Goal: Complete application form: Complete application form

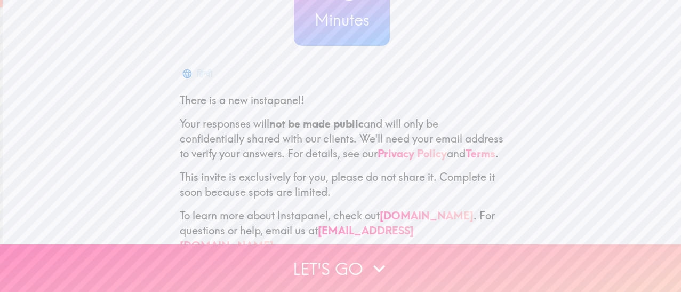
scroll to position [152, 0]
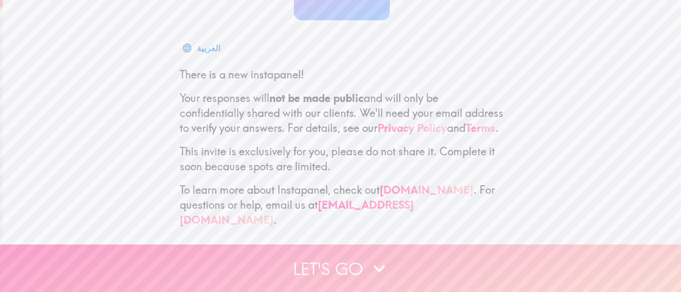
click at [319, 257] on button "Let's go" at bounding box center [340, 267] width 681 height 47
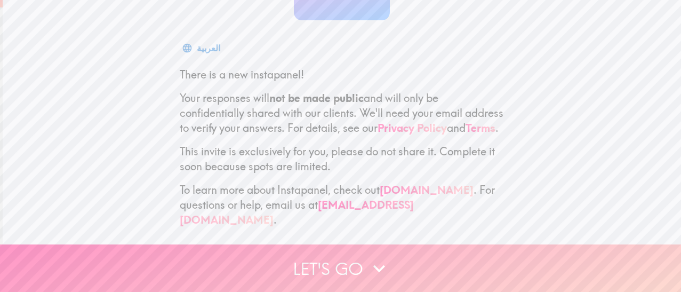
scroll to position [71, 0]
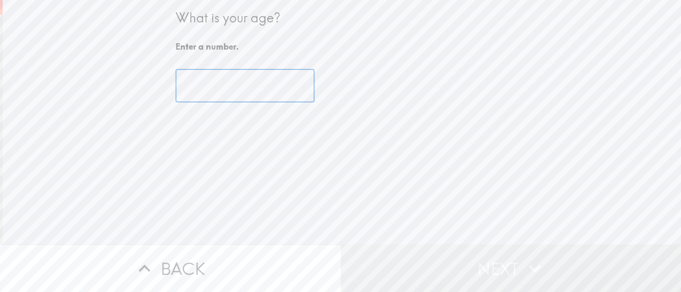
click at [223, 87] on input "number" at bounding box center [244, 85] width 139 height 33
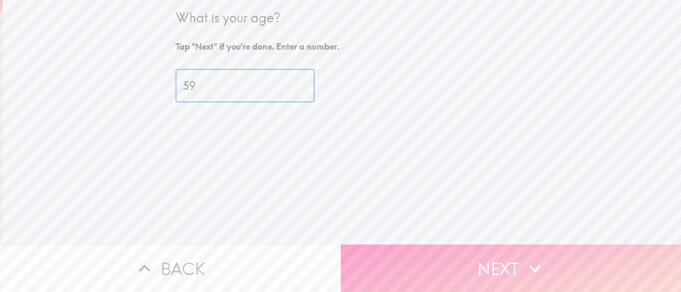
type input "59"
click at [481, 268] on button "Next" at bounding box center [511, 267] width 341 height 47
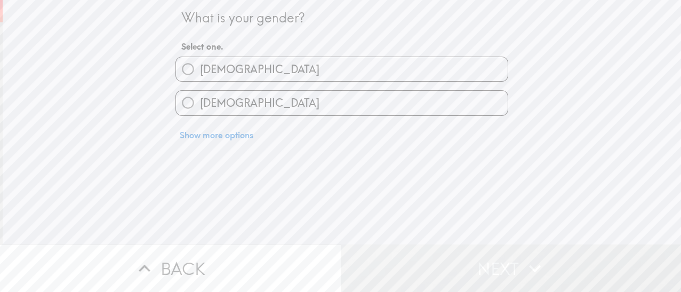
click at [200, 69] on span "[DEMOGRAPHIC_DATA]" at bounding box center [259, 69] width 119 height 15
click at [192, 69] on input "[DEMOGRAPHIC_DATA]" at bounding box center [188, 69] width 24 height 24
radio input "true"
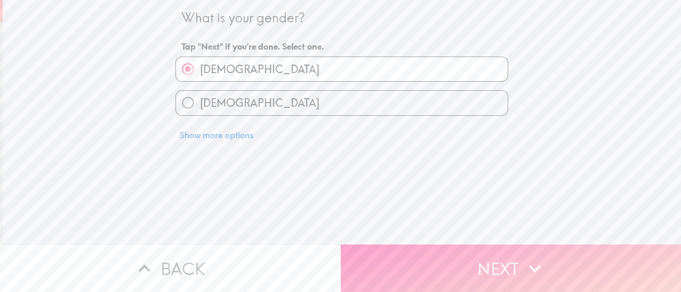
click at [404, 251] on button "Next" at bounding box center [511, 267] width 341 height 47
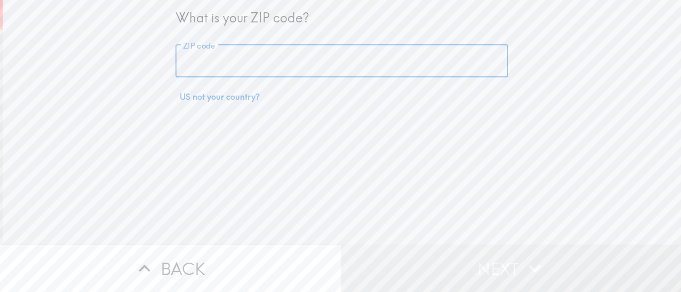
click at [273, 68] on input "ZIP code" at bounding box center [341, 61] width 333 height 33
type input "07834"
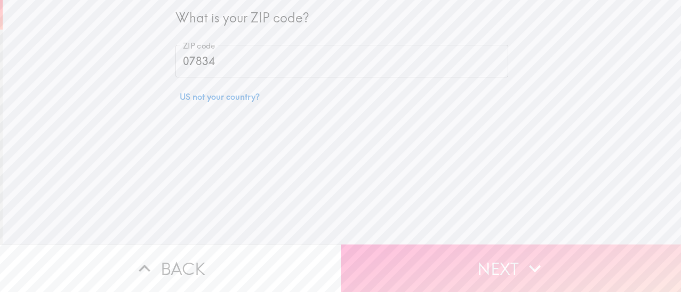
click at [390, 255] on button "Next" at bounding box center [511, 267] width 341 height 47
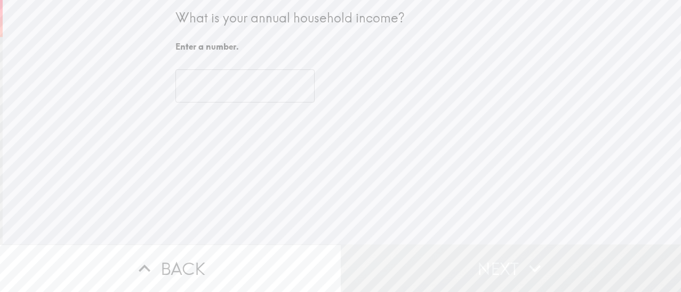
click at [235, 90] on input "number" at bounding box center [244, 85] width 139 height 33
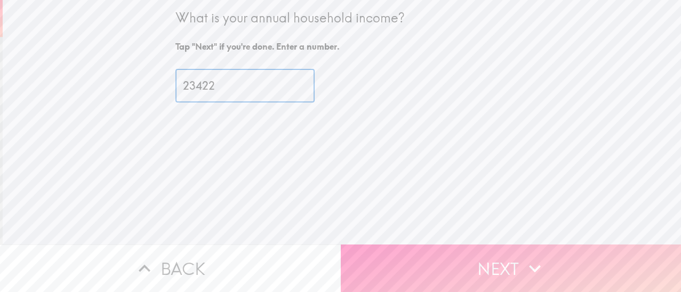
type input "23422"
click at [437, 270] on button "Next" at bounding box center [511, 267] width 341 height 47
